Goal: Information Seeking & Learning: Learn about a topic

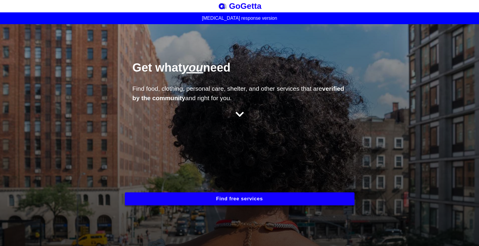
click at [199, 202] on button "Find free services" at bounding box center [240, 198] width 230 height 13
